Goal: Task Accomplishment & Management: Use online tool/utility

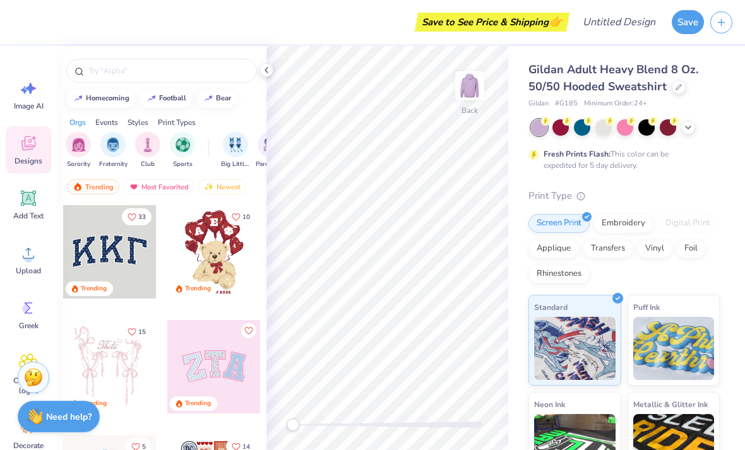
click at [32, 262] on icon at bounding box center [28, 253] width 19 height 19
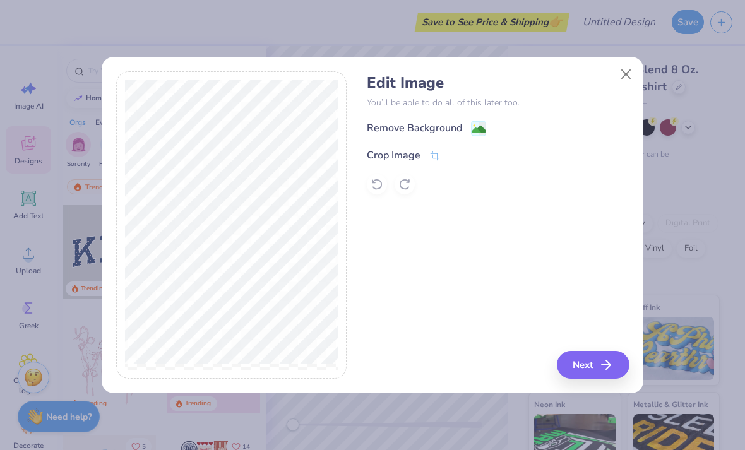
click at [457, 121] on div "Remove Background" at bounding box center [498, 129] width 262 height 16
click at [459, 129] on div "Remove Background" at bounding box center [414, 128] width 95 height 15
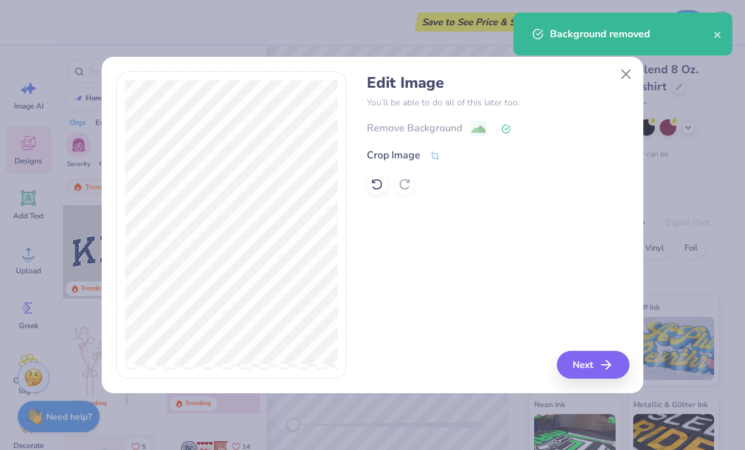
click at [590, 369] on button "Next" at bounding box center [593, 365] width 73 height 28
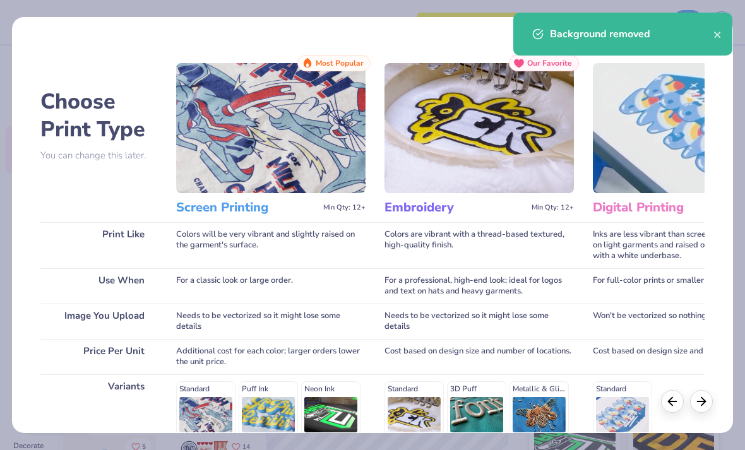
click at [717, 35] on icon "close" at bounding box center [717, 35] width 6 height 6
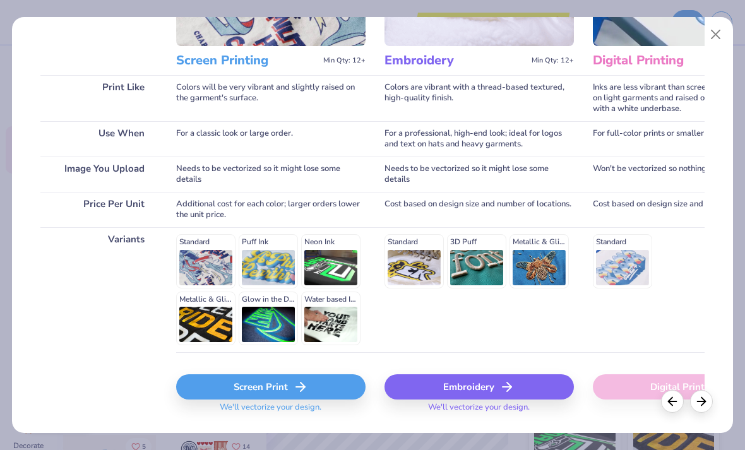
scroll to position [148, 0]
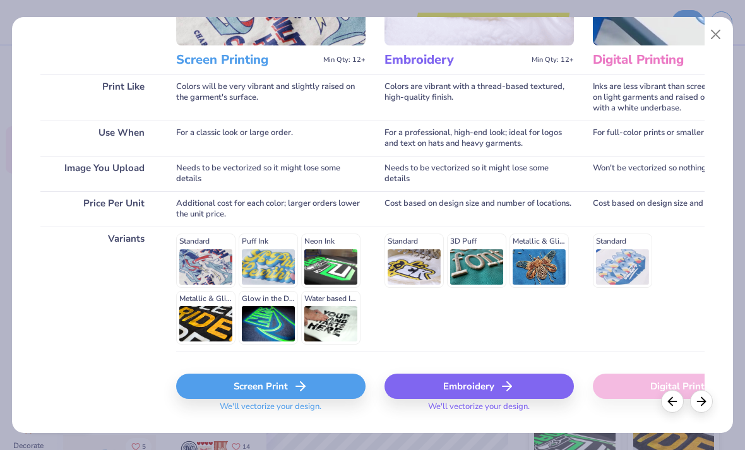
click at [297, 386] on line at bounding box center [300, 386] width 9 height 0
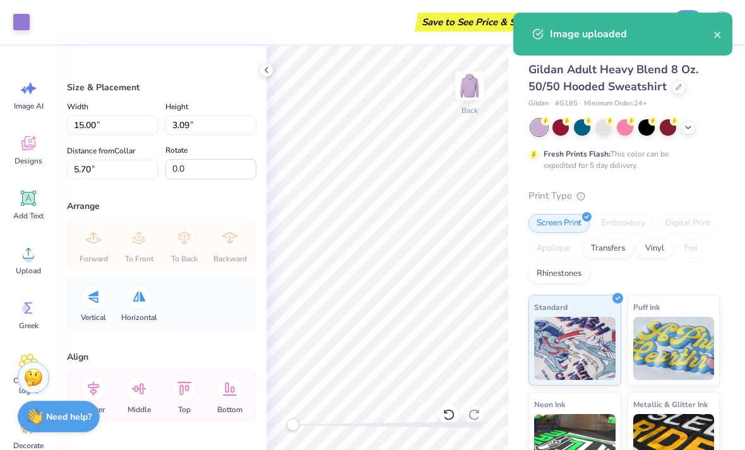
type input "4.86"
type input "1.00"
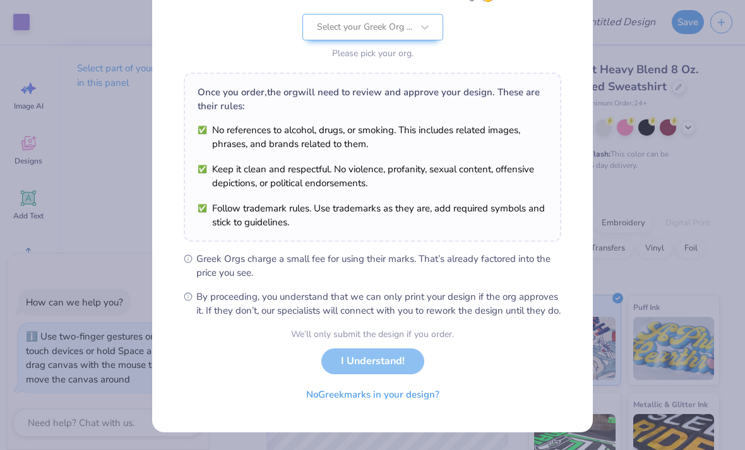
scroll to position [141, 0]
click at [412, 348] on div "We’ll only submit the design if you order. I Understand! No Greek marks in your…" at bounding box center [372, 368] width 163 height 80
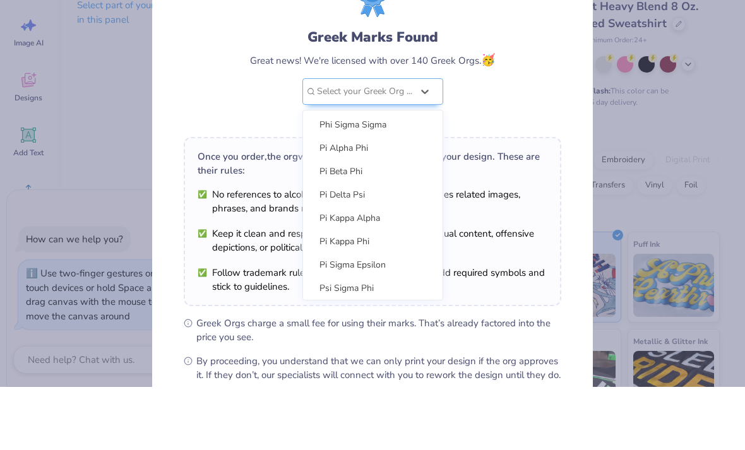
scroll to position [0, 0]
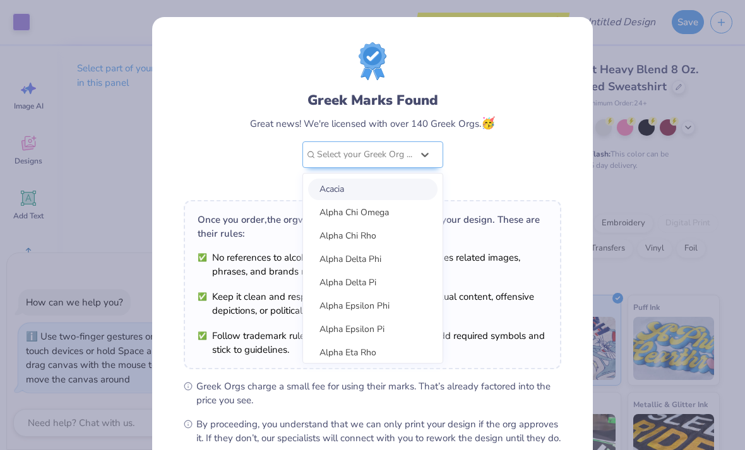
click at [475, 164] on div "Greek Marks Found Great news! We're licensed with over 140 Greek Orgs. 🥳 option…" at bounding box center [372, 140] width 245 height 100
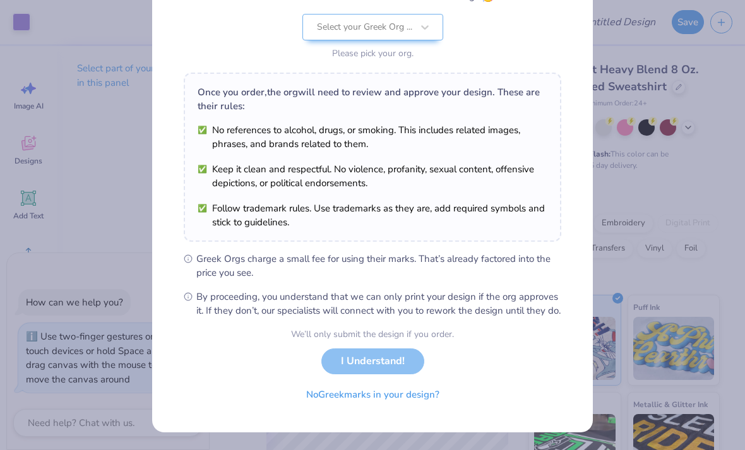
click at [396, 395] on button "No Greek marks in your design?" at bounding box center [372, 395] width 155 height 26
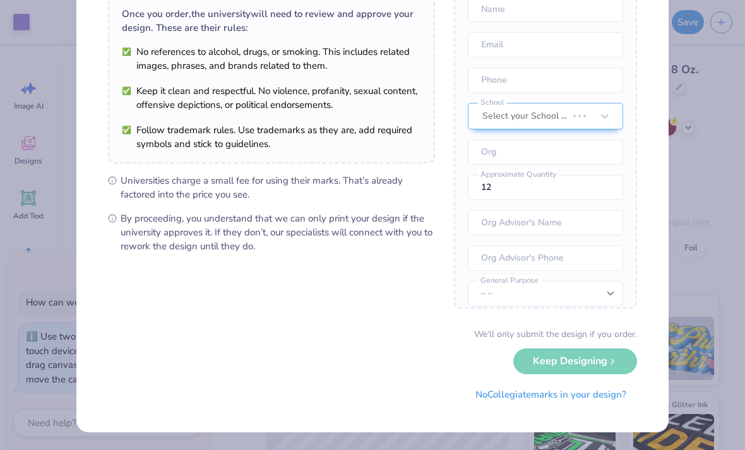
type textarea "x"
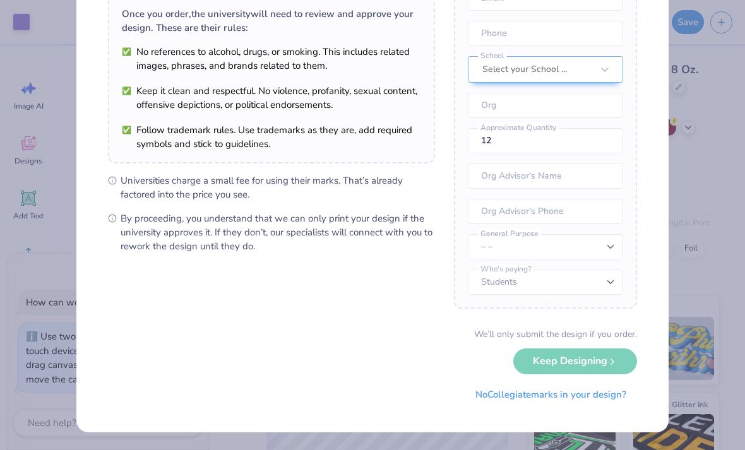
scroll to position [99, 0]
click at [602, 363] on div "We’ll only submit the design if you order. Keep Designing No Collegiate marks i…" at bounding box center [372, 368] width 529 height 80
click at [590, 355] on div "We’ll only submit the design if you order. Keep Designing No Collegiate marks i…" at bounding box center [372, 368] width 529 height 80
click at [614, 361] on div "We’ll only submit the design if you order. Keep Designing No Collegiate marks i…" at bounding box center [372, 368] width 529 height 80
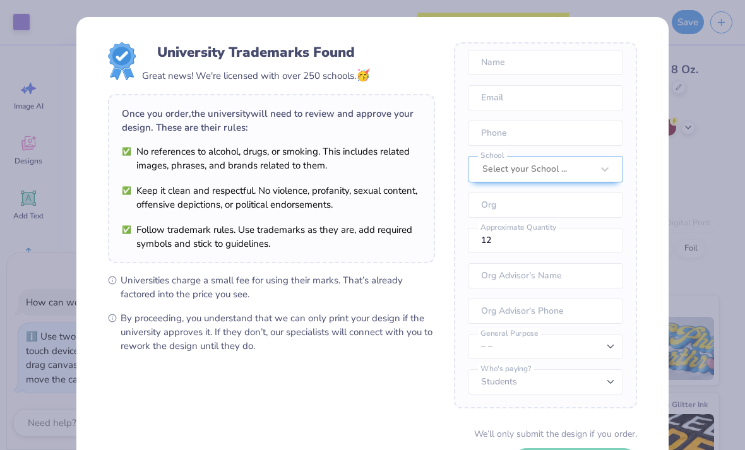
scroll to position [0, 0]
click at [700, 208] on div "University Trademarks Found Great news! We're licensed with over 250 schools. 🥳…" at bounding box center [372, 225] width 745 height 450
click at [700, 207] on div "University Trademarks Found Great news! We're licensed with over 250 schools. 🥳…" at bounding box center [372, 225] width 745 height 450
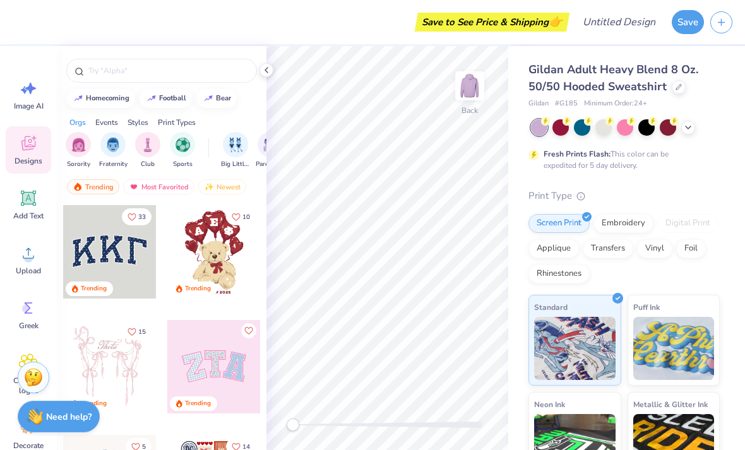
click at [35, 262] on icon at bounding box center [28, 253] width 19 height 19
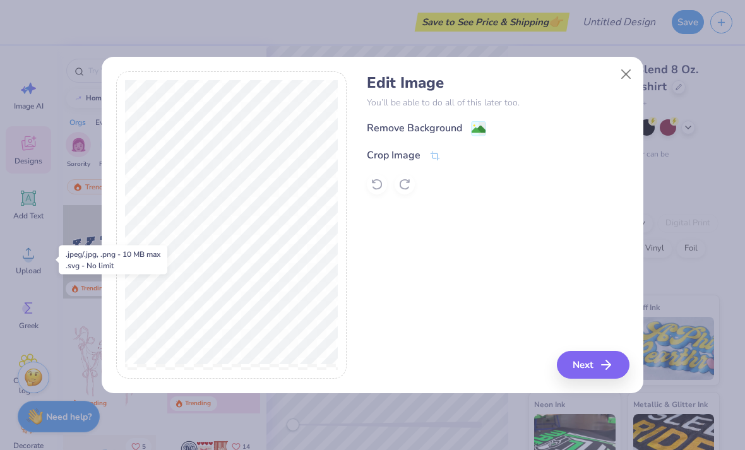
click at [595, 371] on button "Next" at bounding box center [593, 365] width 73 height 28
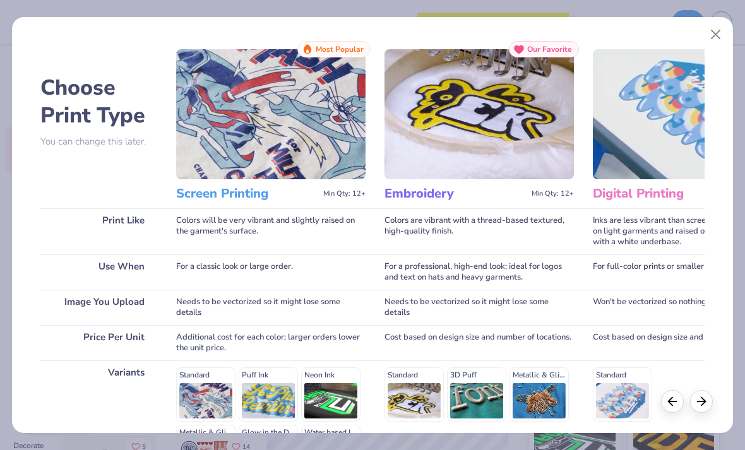
scroll to position [-8, 0]
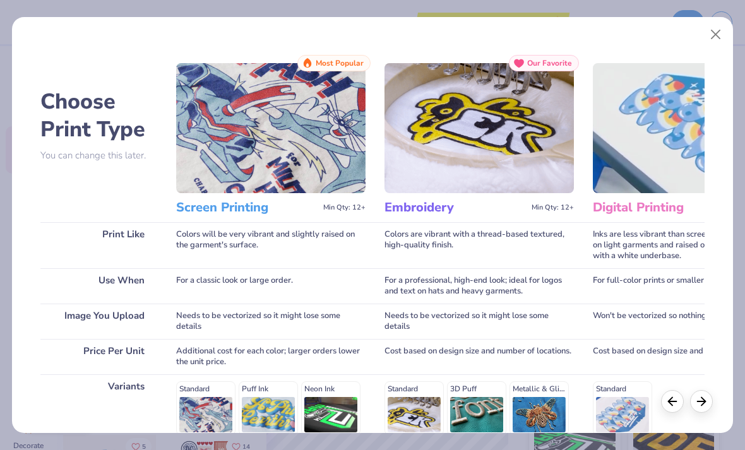
click at [715, 40] on button "Close" at bounding box center [716, 35] width 24 height 24
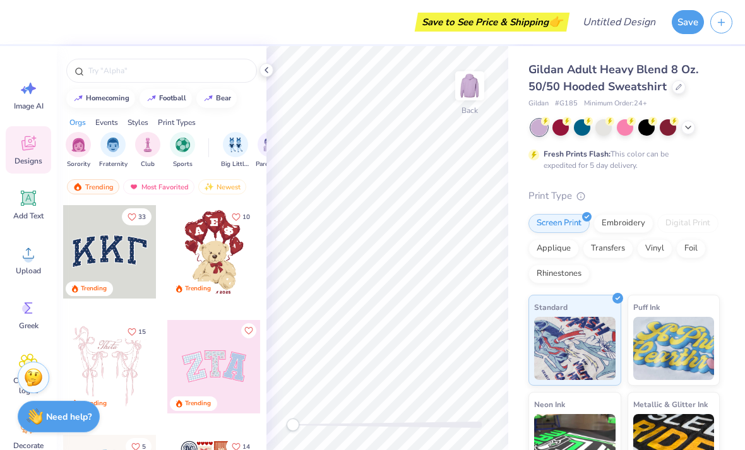
click at [35, 254] on icon at bounding box center [28, 253] width 19 height 19
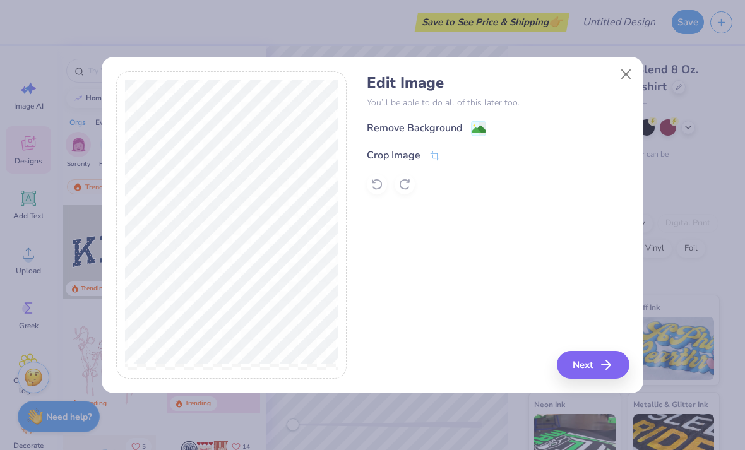
click at [478, 121] on div "Remove Background" at bounding box center [498, 129] width 262 height 16
click at [455, 127] on div "Remove Background" at bounding box center [414, 128] width 95 height 15
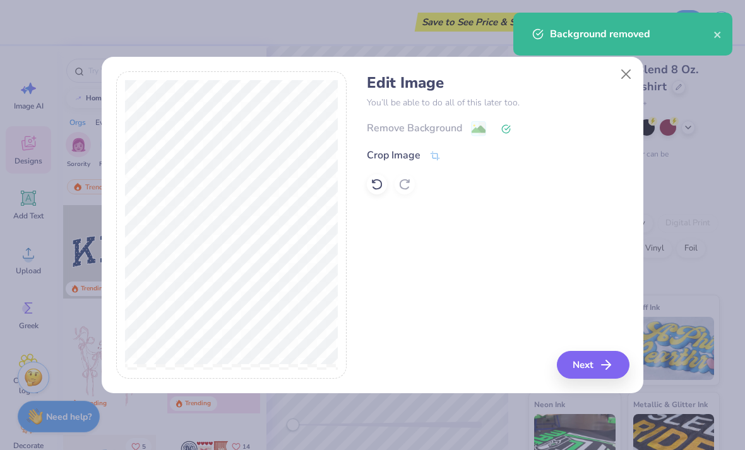
click at [592, 364] on button "Next" at bounding box center [593, 365] width 73 height 28
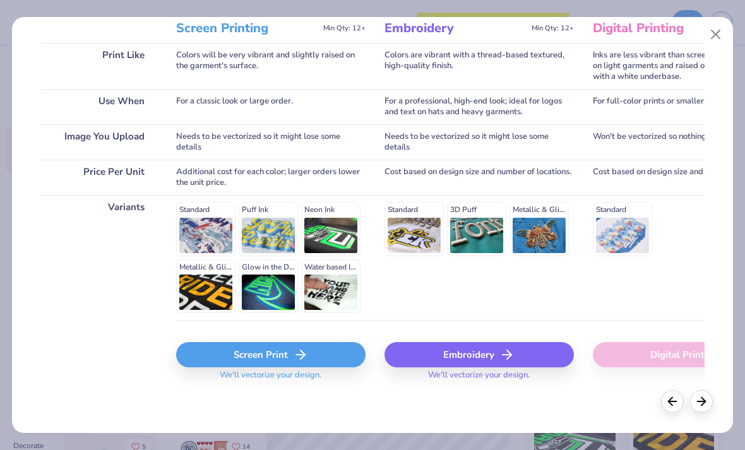
scroll to position [179, 0]
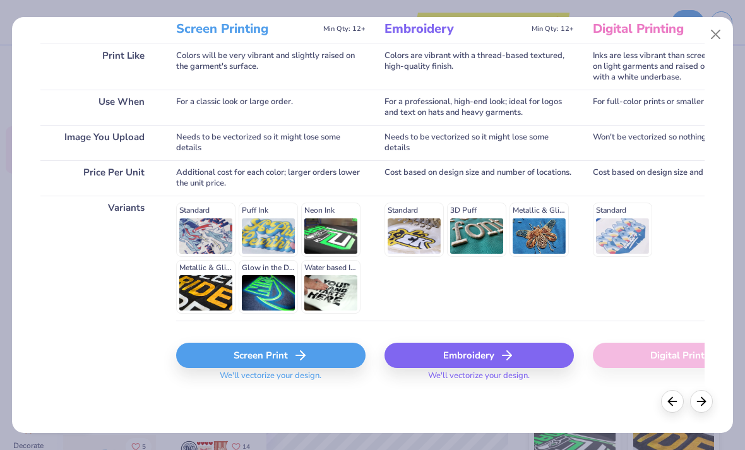
click at [275, 357] on div "Screen Print" at bounding box center [270, 355] width 189 height 25
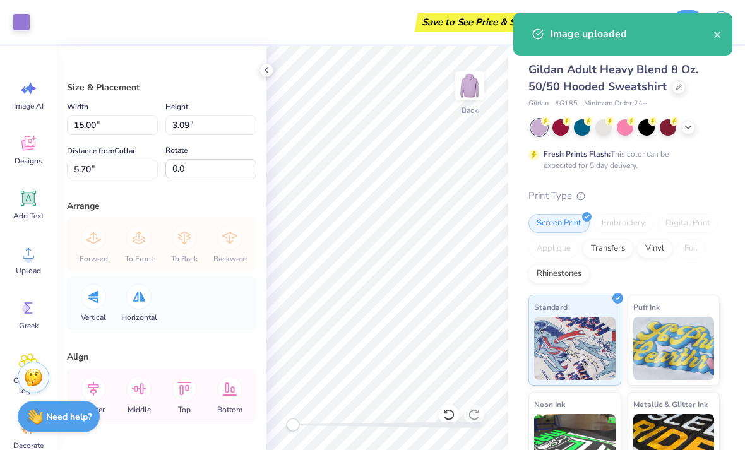
type input "5.54"
type input "1.14"
type input "5.71"
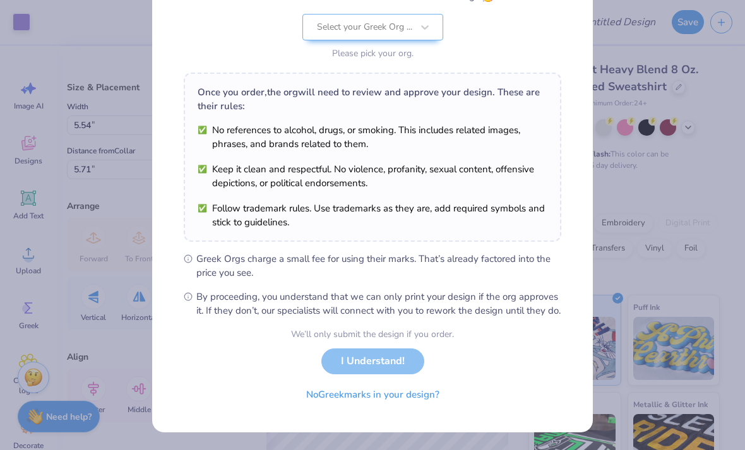
scroll to position [141, 0]
click at [397, 399] on button "No Greek marks in your design?" at bounding box center [372, 395] width 155 height 26
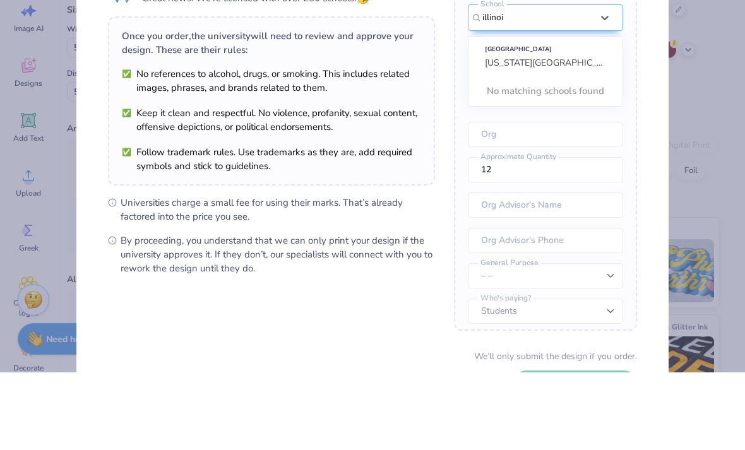
scroll to position [0, 0]
type input "i"
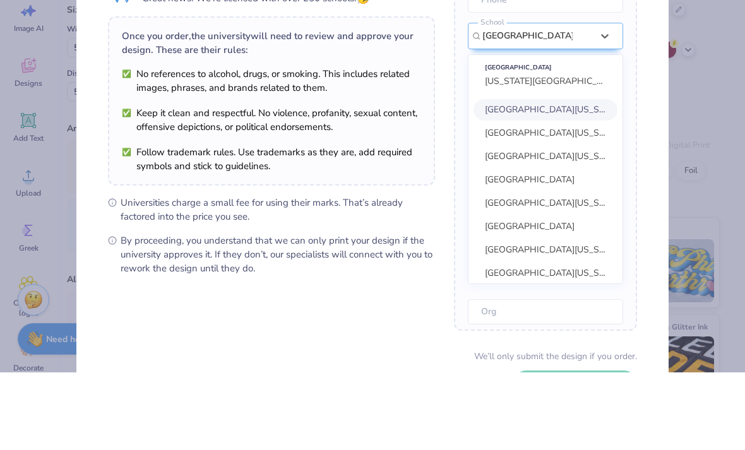
scroll to position [106, 0]
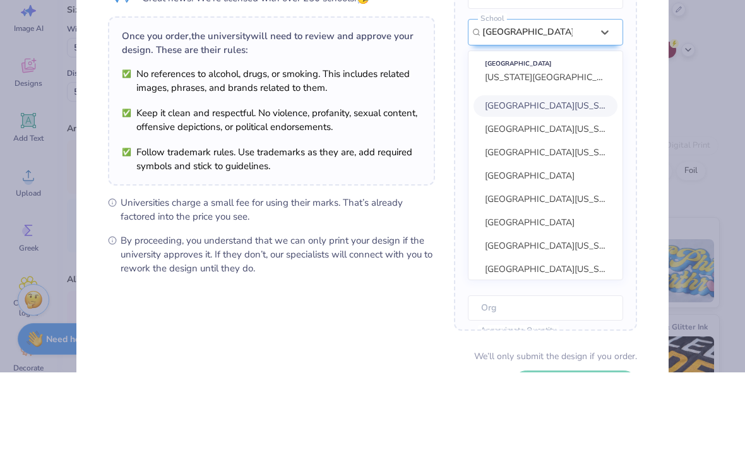
click at [574, 201] on span "[GEOGRAPHIC_DATA][US_STATE]" at bounding box center [553, 207] width 137 height 12
type input "[GEOGRAPHIC_DATA][US_STATE] at"
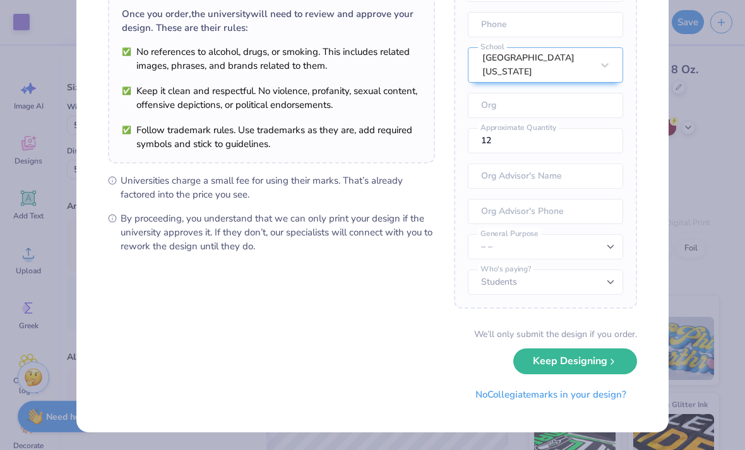
scroll to position [99, 0]
click at [589, 360] on button "Keep Designing" at bounding box center [575, 362] width 124 height 26
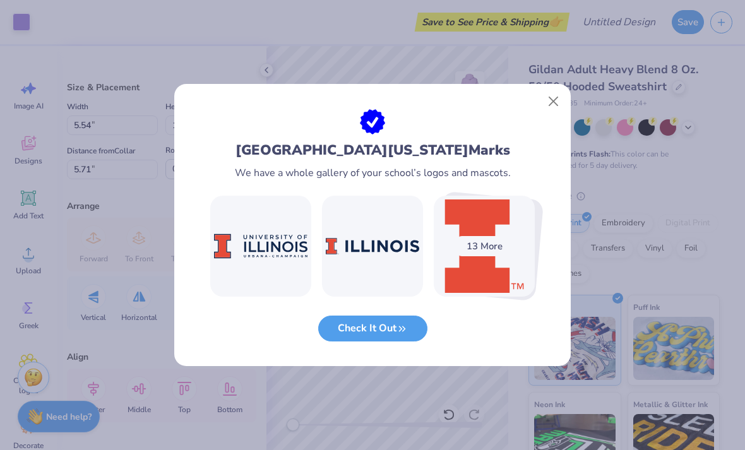
click at [553, 108] on button "Close" at bounding box center [554, 102] width 24 height 24
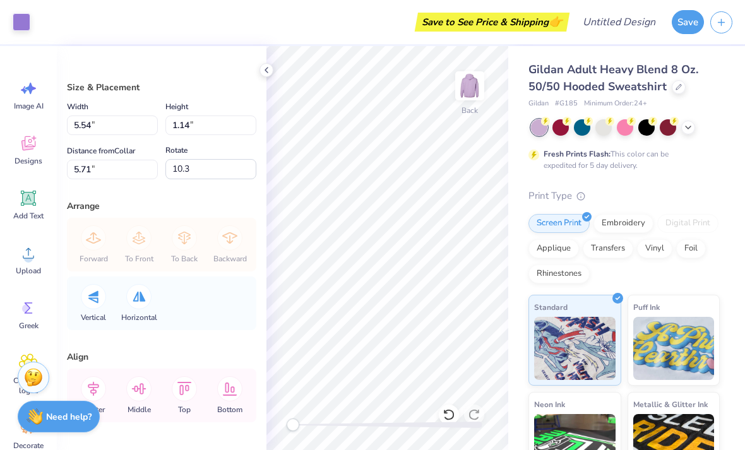
type input "0.6"
type input "6.60"
type input "1.40"
type input "3.47"
click at [259, 80] on div "Size & Placement Width 6.60 6.60 " Height 1.40 1.40 " Distance from Collar 3.61…" at bounding box center [162, 248] width 210 height 404
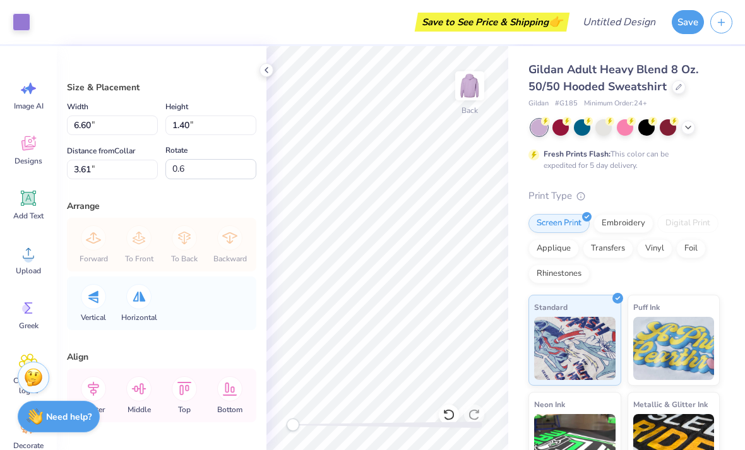
click at [269, 72] on icon at bounding box center [266, 70] width 10 height 10
click at [452, 412] on icon at bounding box center [448, 414] width 11 height 11
type input "3.47"
click at [455, 413] on icon at bounding box center [449, 414] width 13 height 13
type input "5.54"
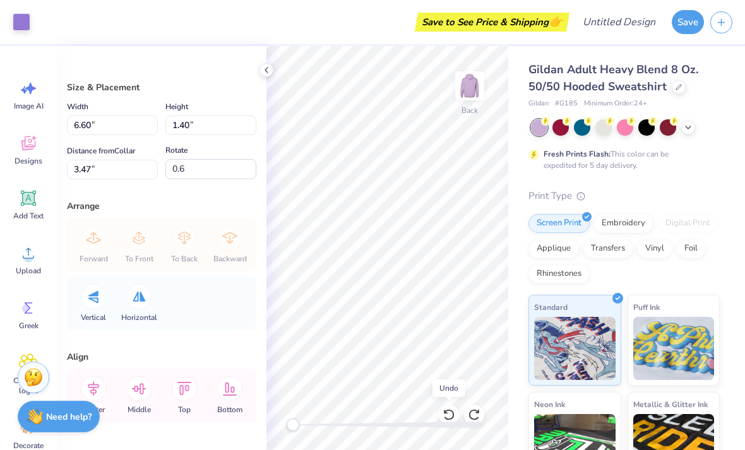
type input "1.17"
type input "3.48"
click at [451, 408] on icon at bounding box center [449, 414] width 13 height 13
type input "5.52"
type input "1.74"
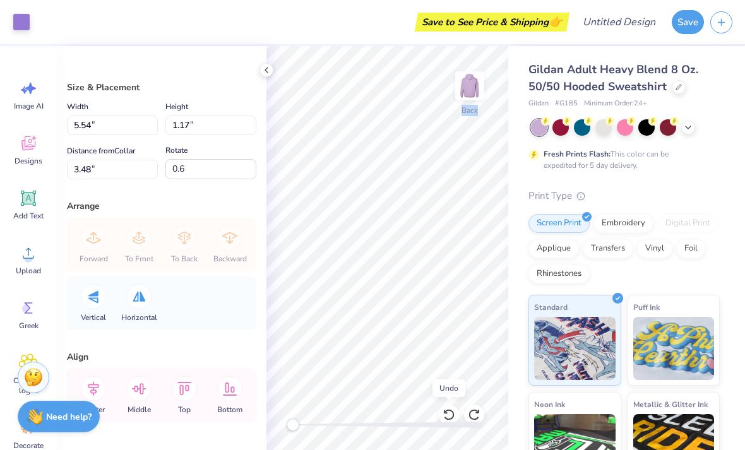
type input "3.07"
type input "10.3"
click at [450, 408] on div at bounding box center [449, 415] width 20 height 20
type input "5.54"
type input "1.14"
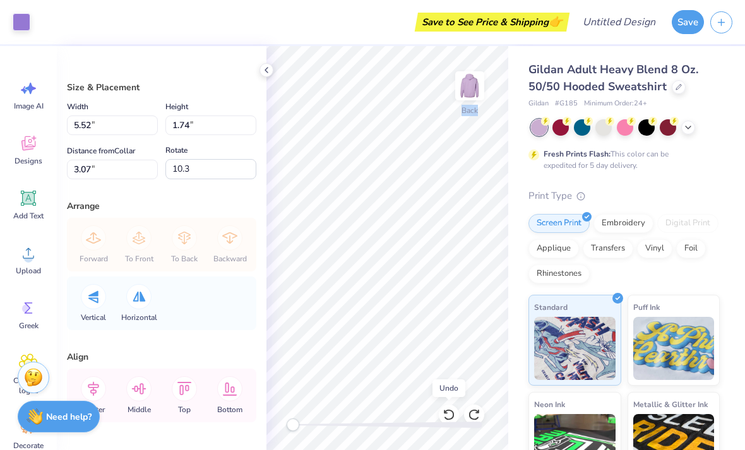
type input "3.50"
type input "0.0"
click at [448, 407] on div at bounding box center [449, 415] width 20 height 20
type input "5.71"
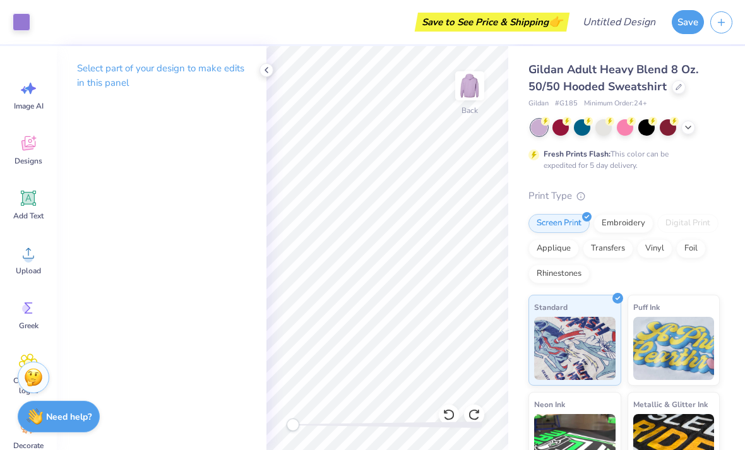
click at [448, 411] on icon at bounding box center [448, 414] width 11 height 11
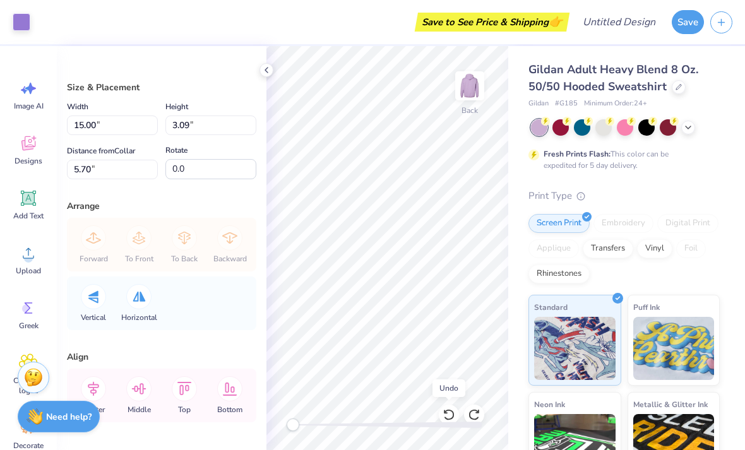
type input "4.91"
type input "1.01"
type input "5.71"
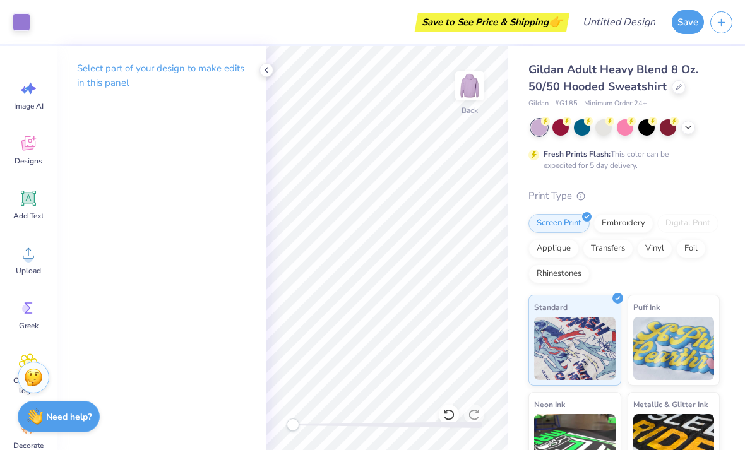
click at [469, 80] on img at bounding box center [469, 85] width 25 height 25
click at [32, 265] on div "Upload" at bounding box center [28, 259] width 45 height 47
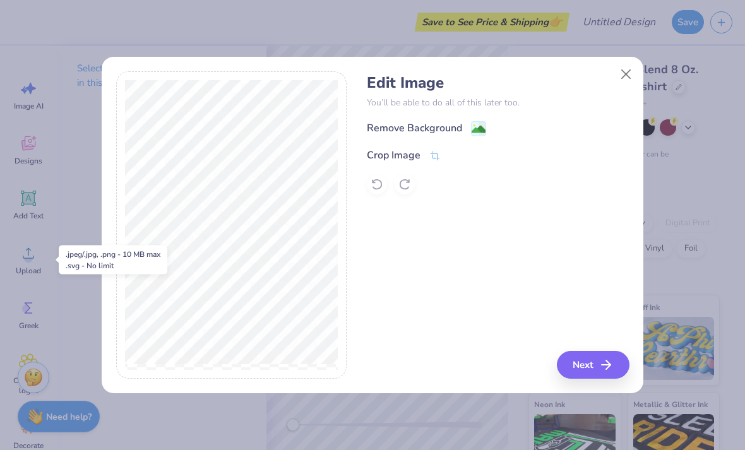
click at [627, 80] on button "Close" at bounding box center [626, 75] width 24 height 24
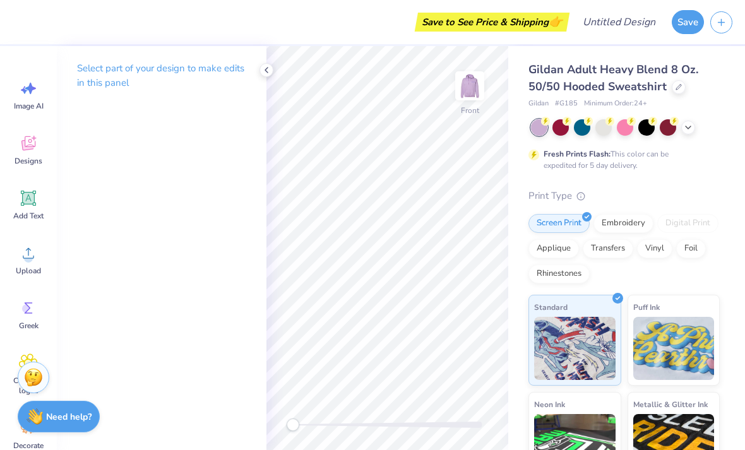
click at [27, 271] on span "Upload" at bounding box center [28, 271] width 25 height 10
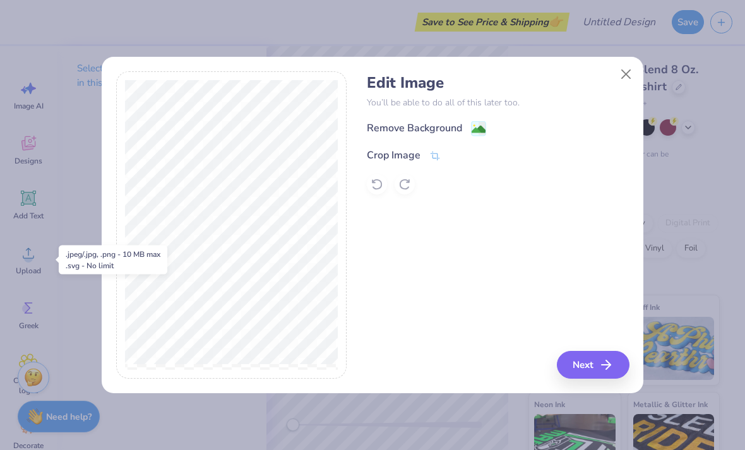
click at [626, 83] on button "Close" at bounding box center [626, 75] width 24 height 24
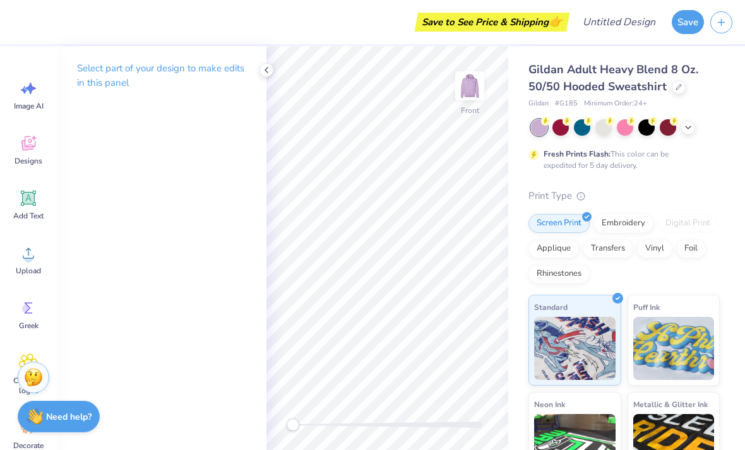
click at [30, 263] on div "Upload" at bounding box center [28, 259] width 45 height 47
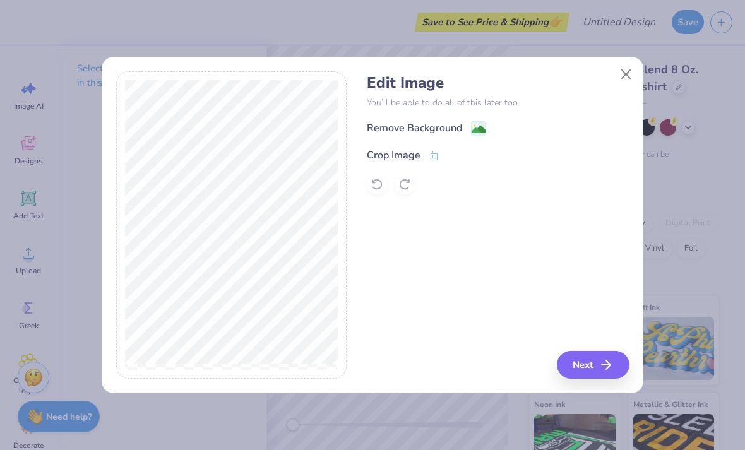
click at [472, 133] on rect at bounding box center [479, 128] width 15 height 15
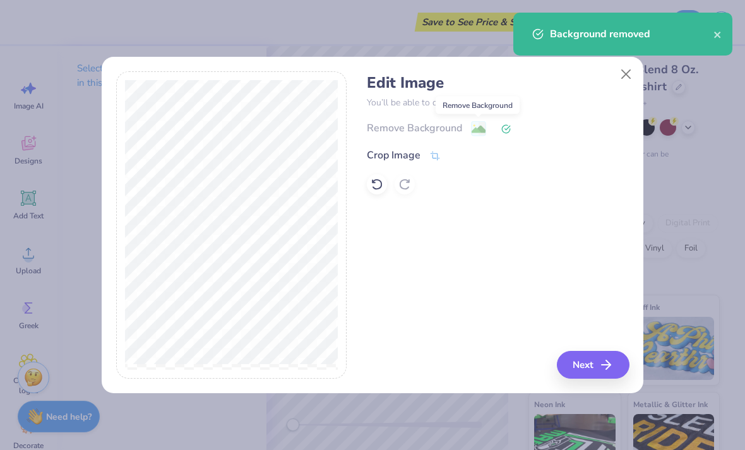
click at [585, 359] on button "Next" at bounding box center [593, 365] width 73 height 28
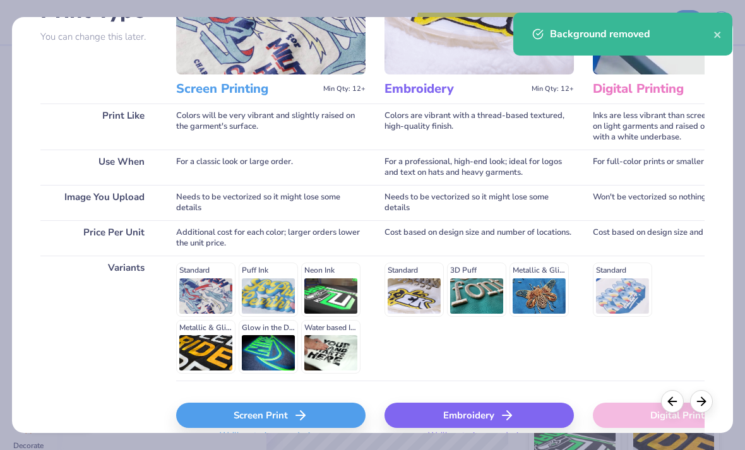
scroll to position [131, 0]
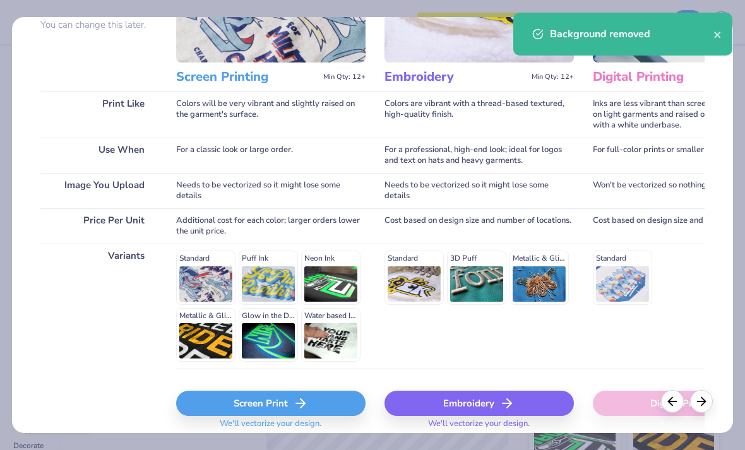
click at [275, 402] on div "Screen Print" at bounding box center [270, 403] width 189 height 25
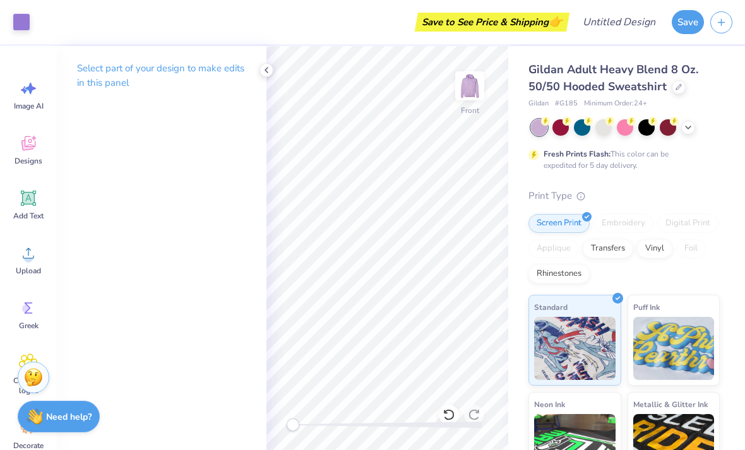
click at [474, 81] on img at bounding box center [469, 85] width 25 height 25
click at [268, 66] on icon at bounding box center [266, 70] width 10 height 10
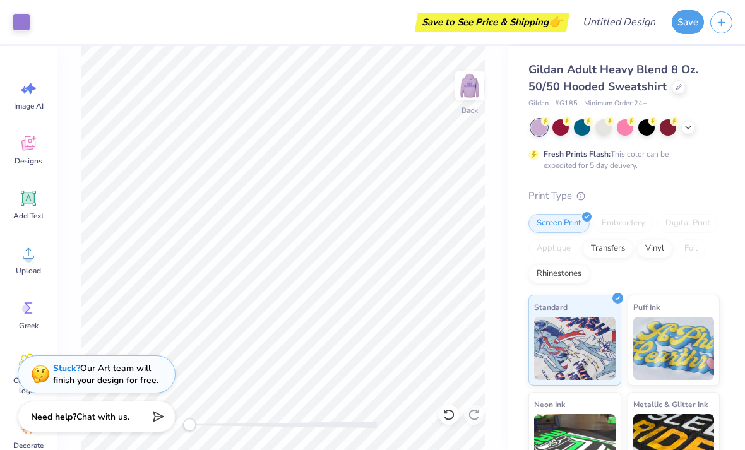
click at [467, 92] on img at bounding box center [469, 85] width 25 height 25
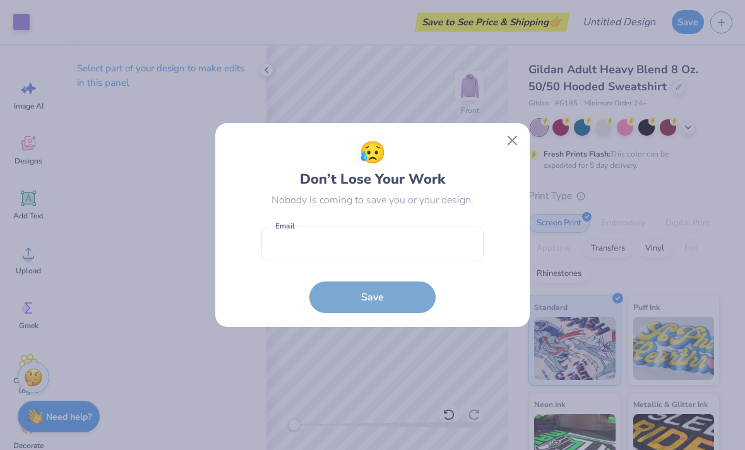
click at [515, 134] on button "Close" at bounding box center [513, 141] width 24 height 24
